Goal: Information Seeking & Learning: Learn about a topic

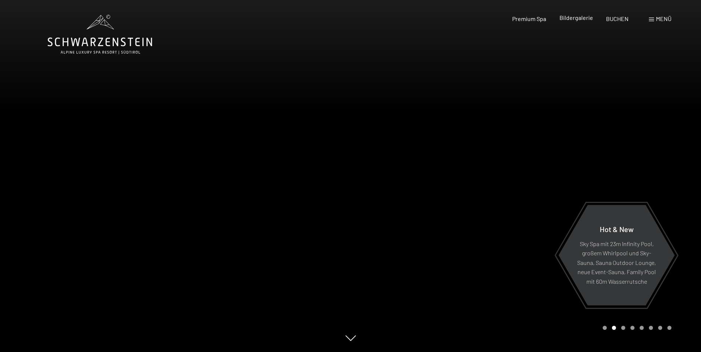
click at [576, 18] on span "Bildergalerie" at bounding box center [576, 17] width 34 height 7
click at [536, 19] on span "Premium Spa" at bounding box center [529, 17] width 34 height 7
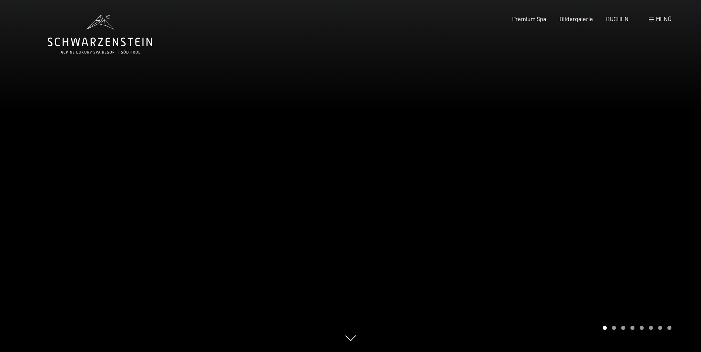
click at [656, 20] on span "Menü" at bounding box center [664, 18] width 16 height 7
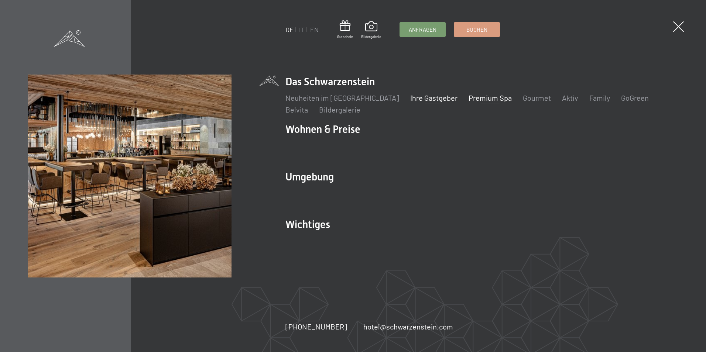
click at [413, 97] on link "Ihre Gastgeber" at bounding box center [433, 97] width 47 height 9
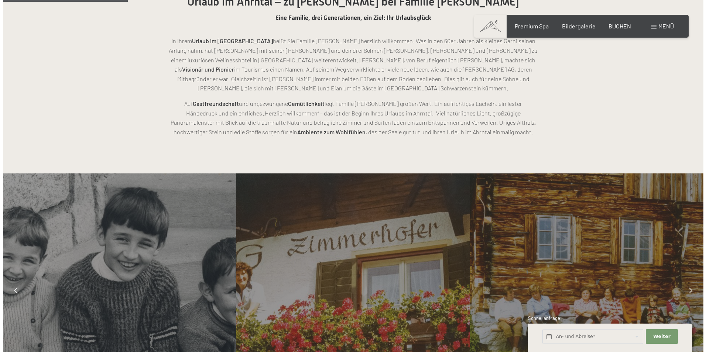
scroll to position [406, 0]
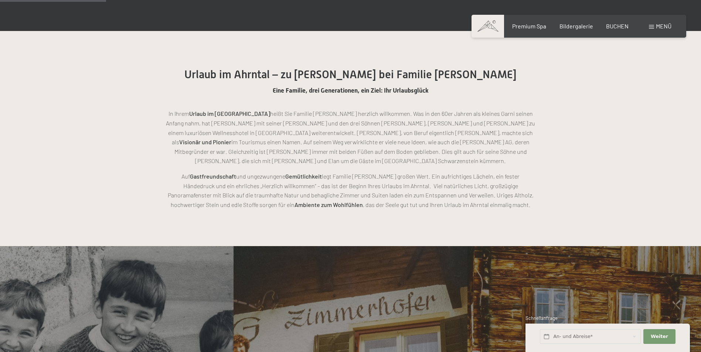
click at [652, 26] on span at bounding box center [651, 27] width 5 height 4
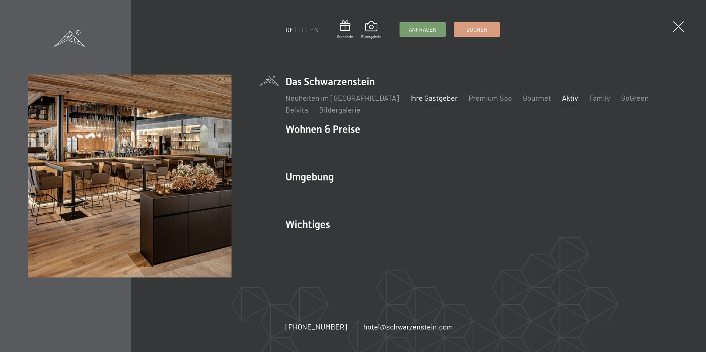
click at [562, 97] on link "Aktiv" at bounding box center [570, 97] width 16 height 9
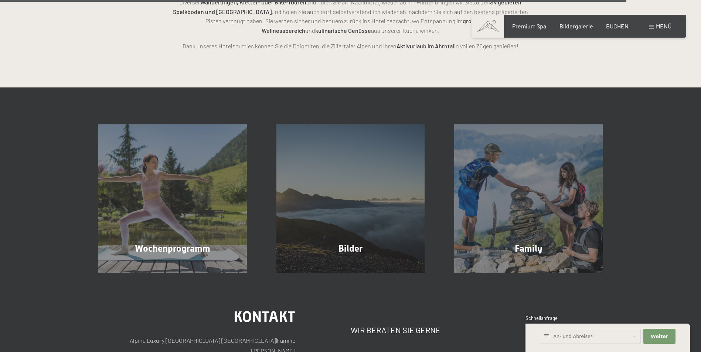
scroll to position [1921, 0]
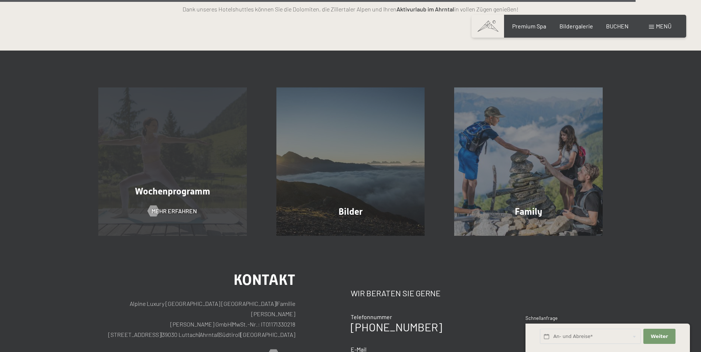
click at [168, 173] on div "Wochenprogramm Mehr erfahren" at bounding box center [172, 162] width 178 height 149
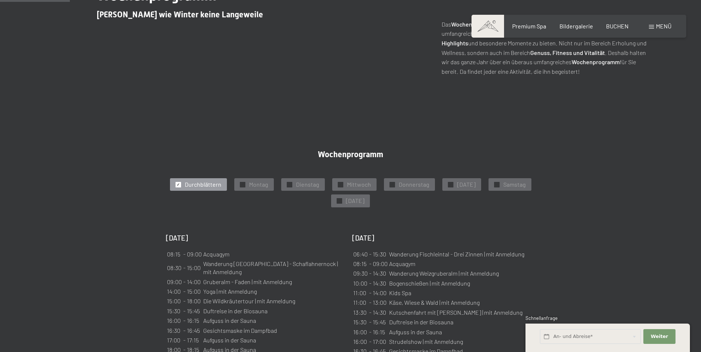
scroll to position [369, 0]
